Goal: Use online tool/utility: Utilize a website feature to perform a specific function

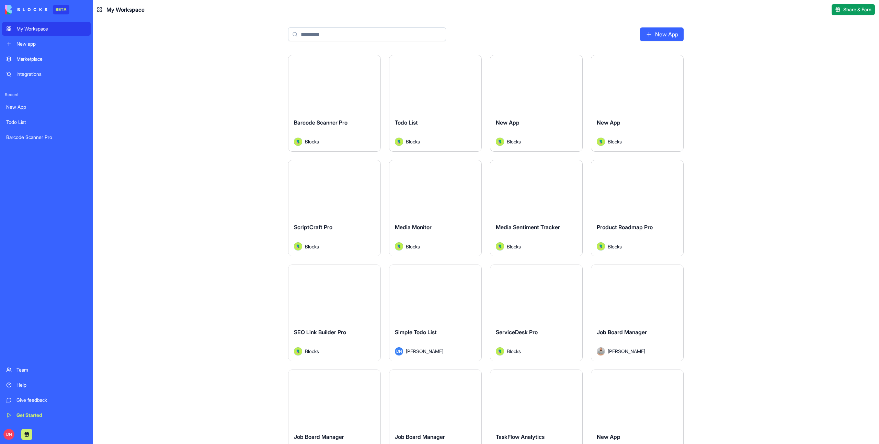
click at [349, 41] on input at bounding box center [367, 34] width 158 height 14
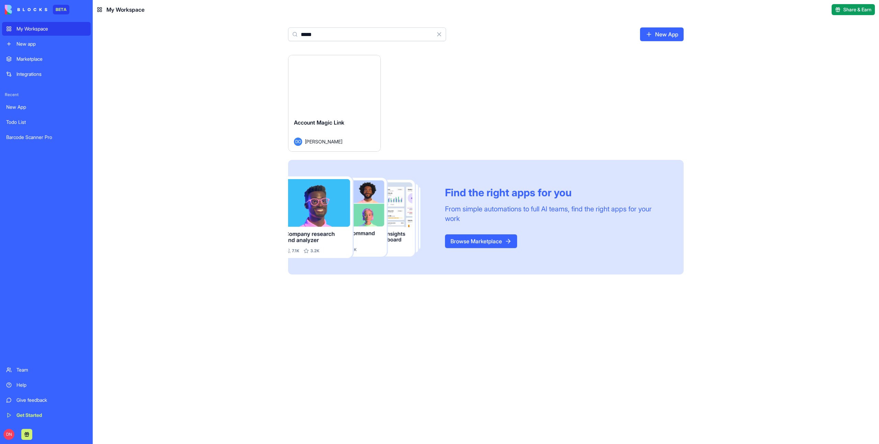
type input "*****"
click at [335, 84] on button "Launch" at bounding box center [334, 84] width 51 height 14
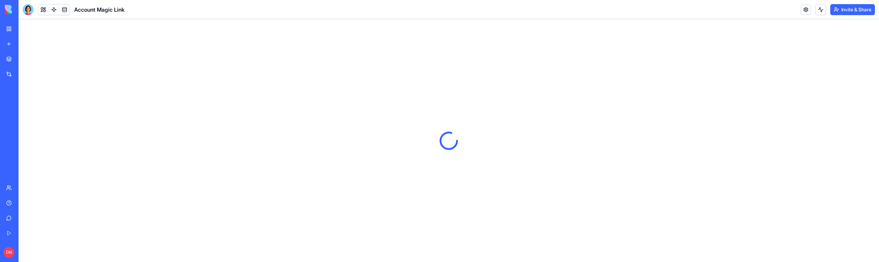
click at [762, 10] on header "Account Magic Link Invite & Share" at bounding box center [449, 9] width 860 height 19
click at [640, 6] on header "Account Magic Link Invite & Share" at bounding box center [449, 9] width 860 height 19
click at [857, 9] on html "BETA My Workspace New app Marketplace Integrations Recent New App Todo List Bar…" at bounding box center [439, 131] width 879 height 262
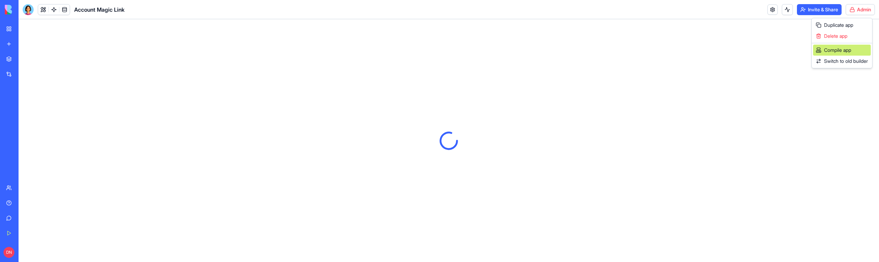
click at [834, 45] on div "Compile app" at bounding box center [842, 50] width 58 height 11
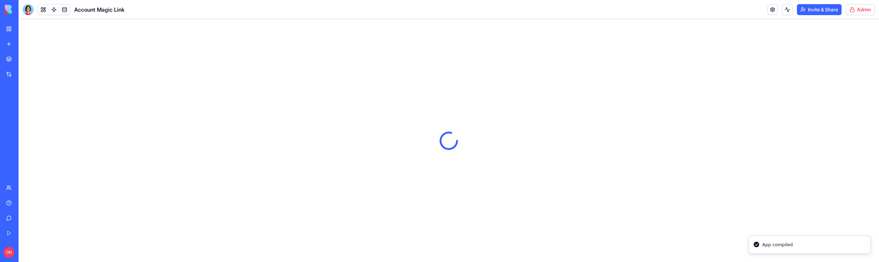
click at [595, 105] on div at bounding box center [449, 140] width 860 height 243
click at [44, 11] on button at bounding box center [43, 9] width 10 height 10
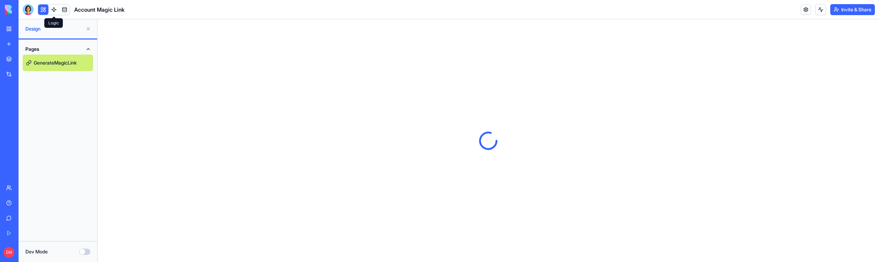
click at [56, 11] on link at bounding box center [54, 9] width 10 height 10
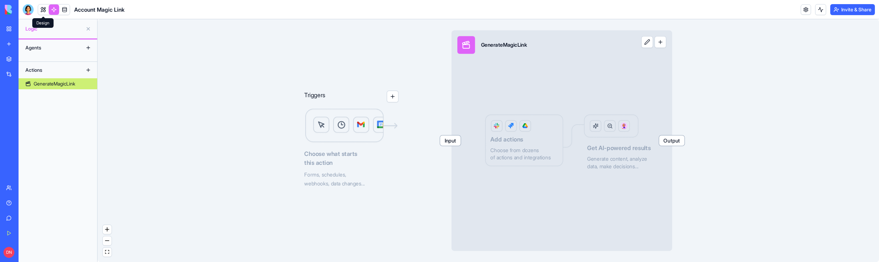
click at [44, 8] on link at bounding box center [43, 9] width 10 height 10
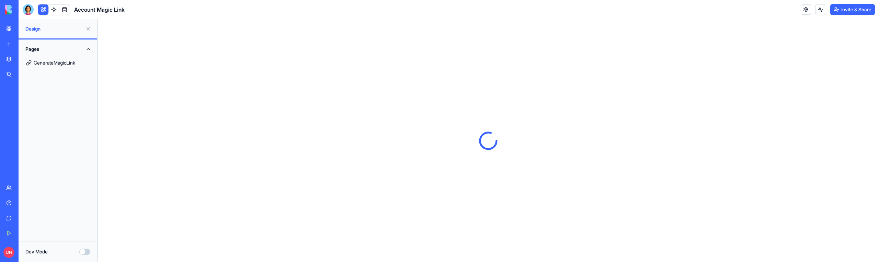
click at [48, 64] on link "GenerateMagicLink" at bounding box center [58, 63] width 70 height 16
click at [63, 10] on link at bounding box center [64, 9] width 10 height 10
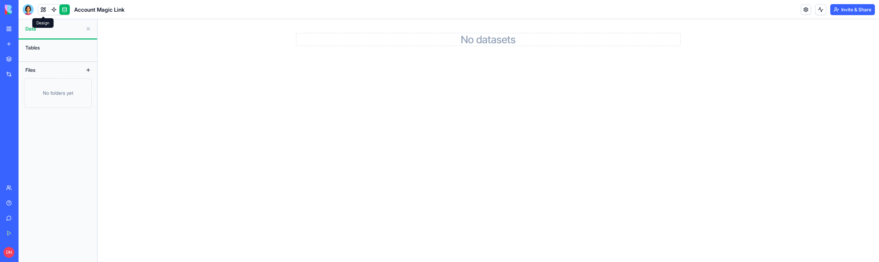
click at [45, 9] on link at bounding box center [43, 9] width 10 height 10
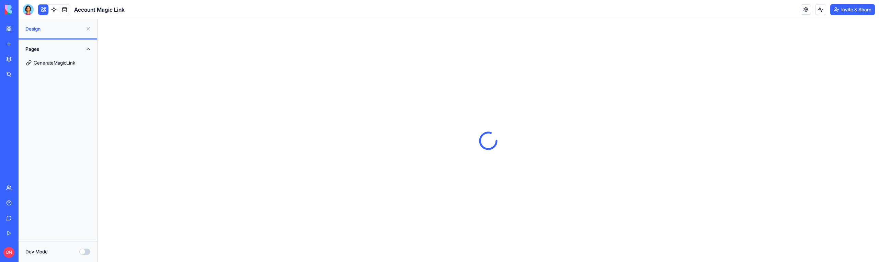
click at [86, 247] on div "Dev Mode" at bounding box center [58, 251] width 79 height 21
click at [53, 8] on link at bounding box center [54, 9] width 10 height 10
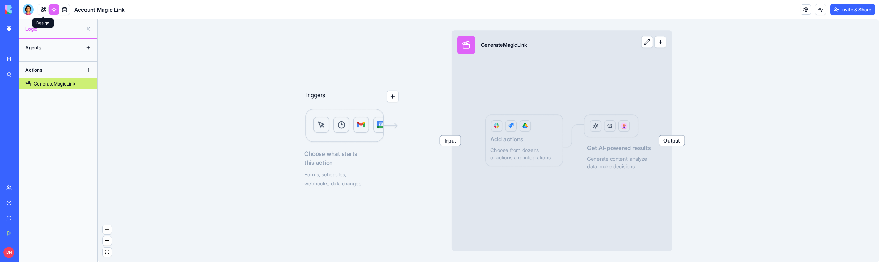
click at [44, 7] on link at bounding box center [43, 9] width 10 height 10
